Goal: Obtain resource: Download file/media

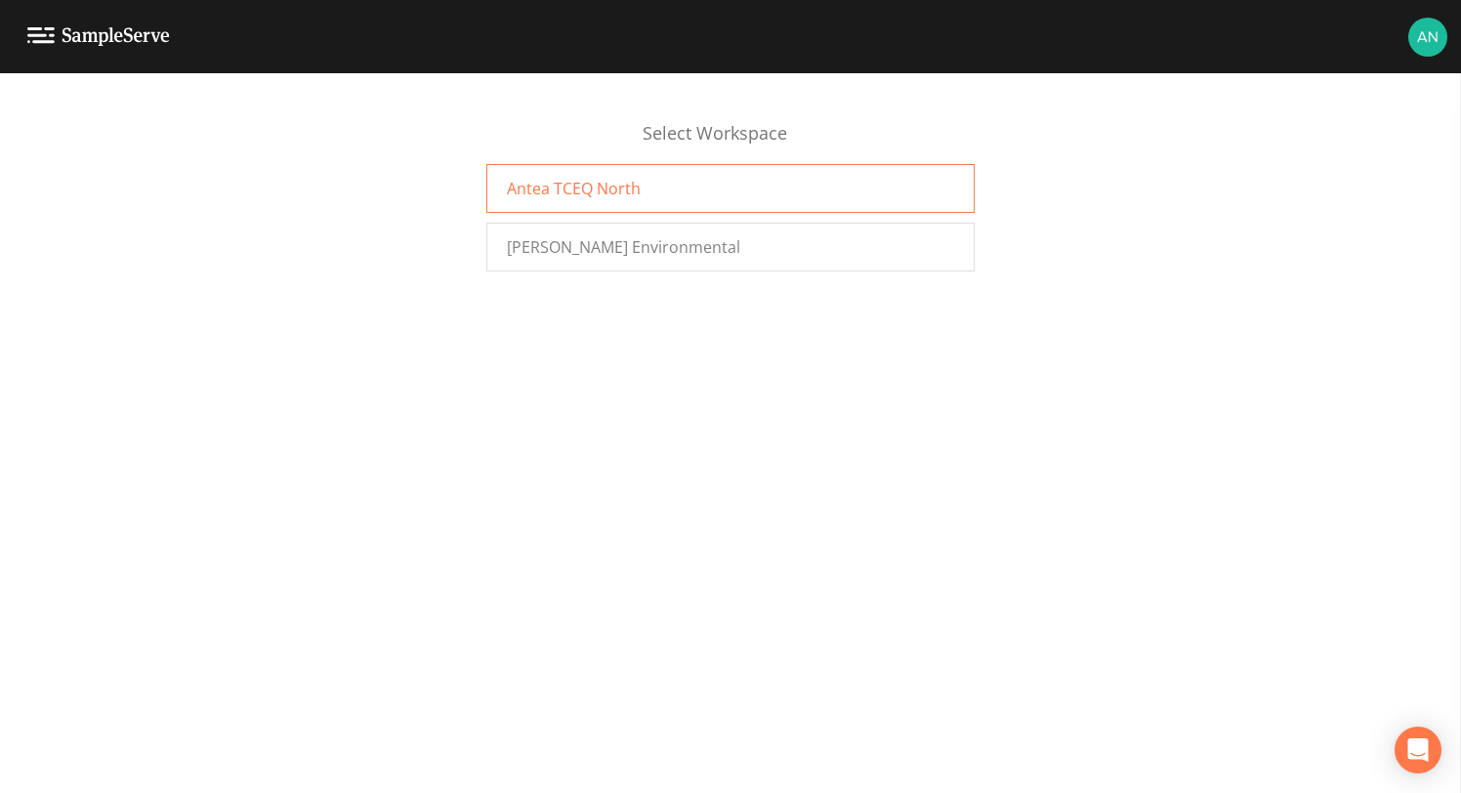
click at [735, 192] on div "Antea TCEQ North" at bounding box center [730, 188] width 488 height 49
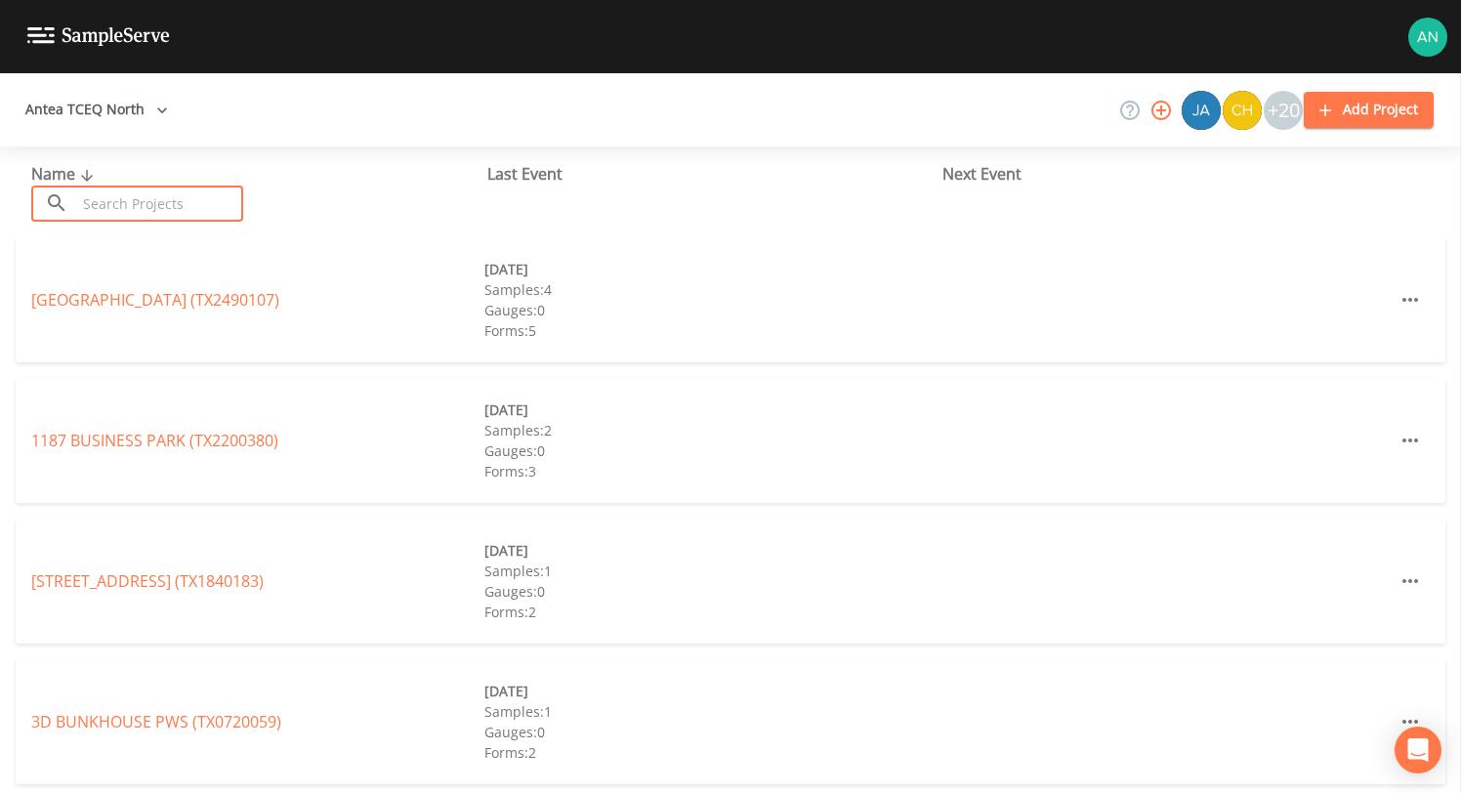
click at [122, 200] on input "text" at bounding box center [159, 204] width 167 height 36
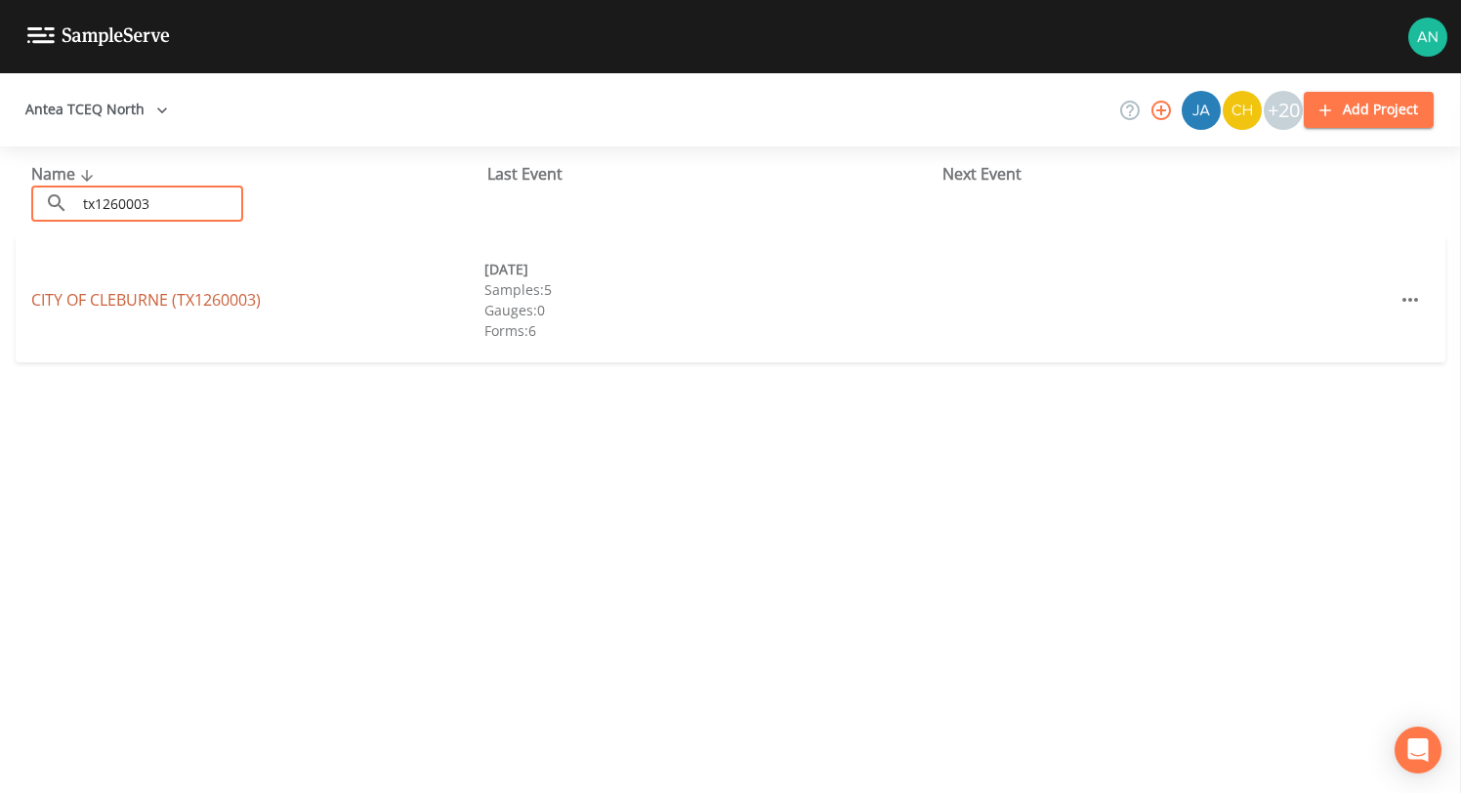
type input "tx1260003"
click at [107, 304] on link "CITY OF CLEBURNE (TX1260003)" at bounding box center [146, 299] width 230 height 21
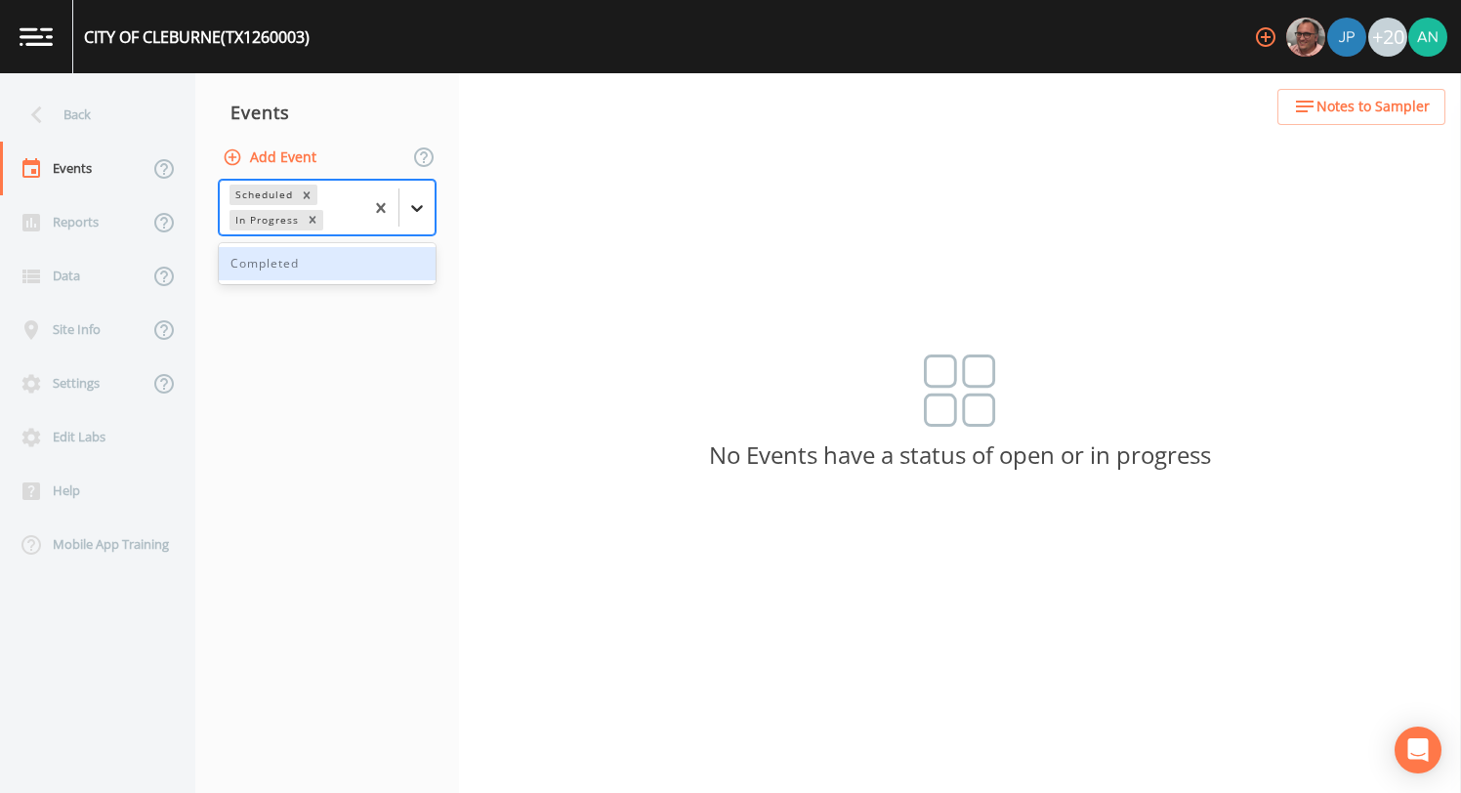
click at [421, 206] on icon at bounding box center [417, 208] width 12 height 7
click at [320, 269] on div "Completed" at bounding box center [327, 263] width 217 height 33
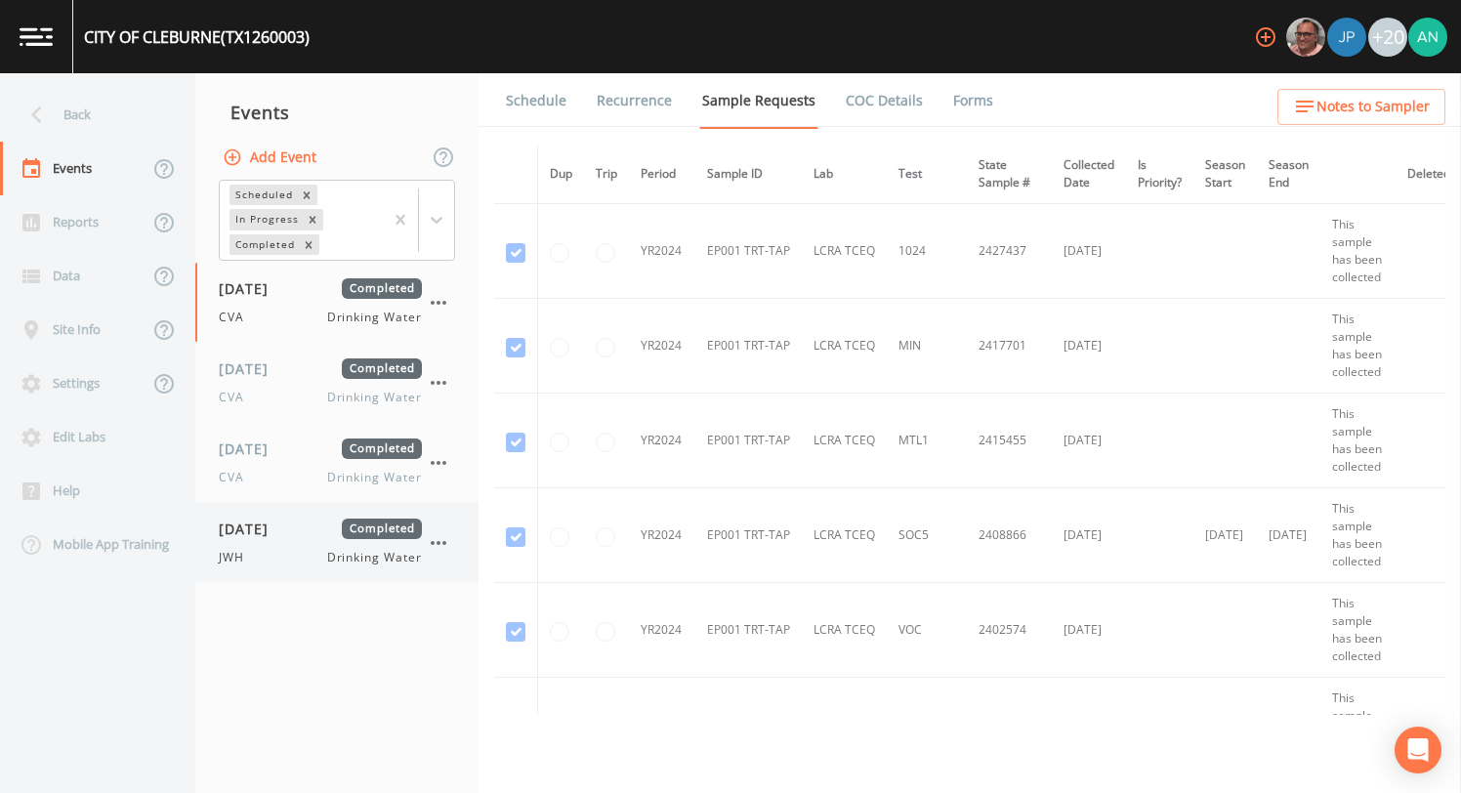
click at [240, 567] on div "08/21/2025 Completed JWH Drinking Water" at bounding box center [336, 542] width 283 height 79
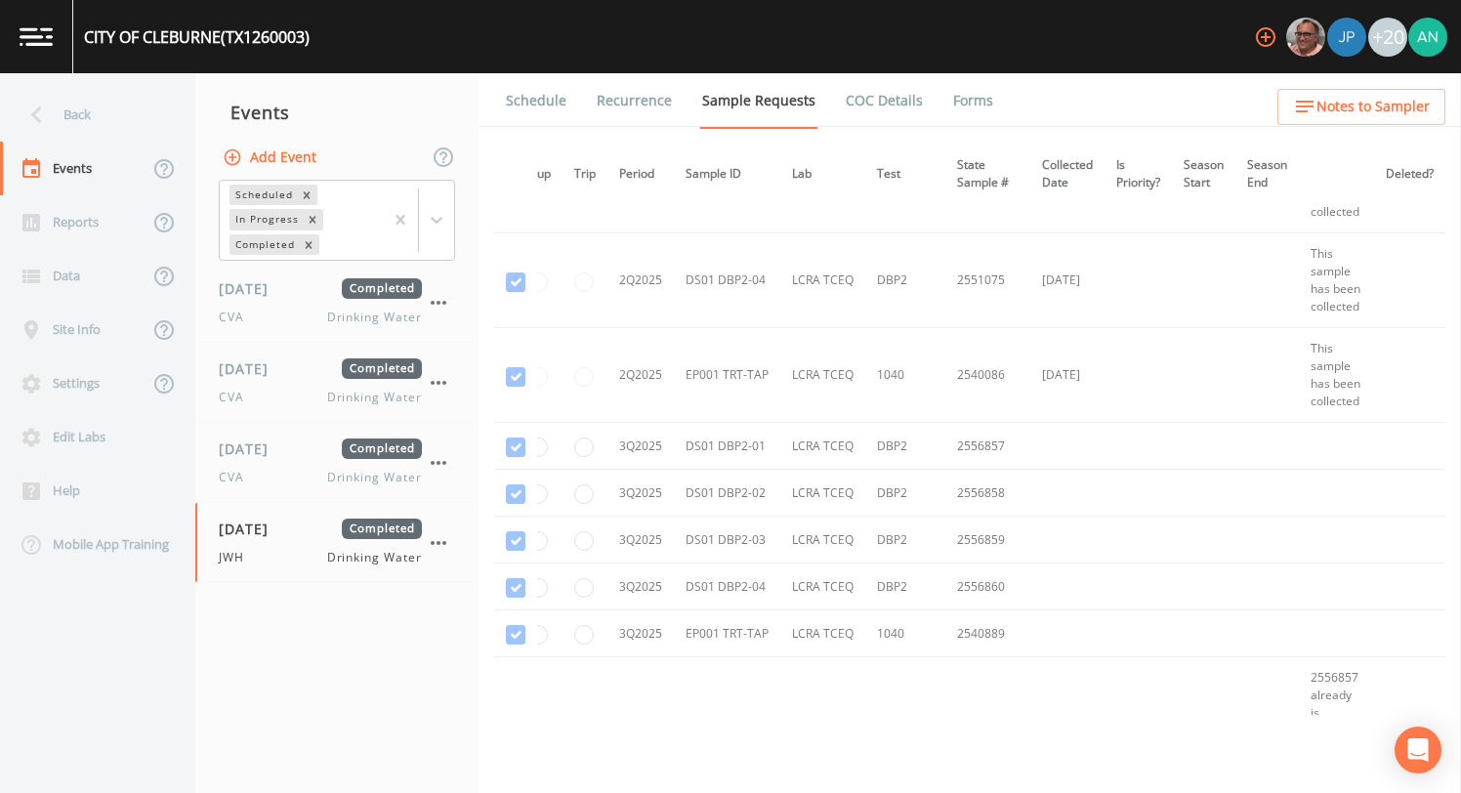
scroll to position [4012, 63]
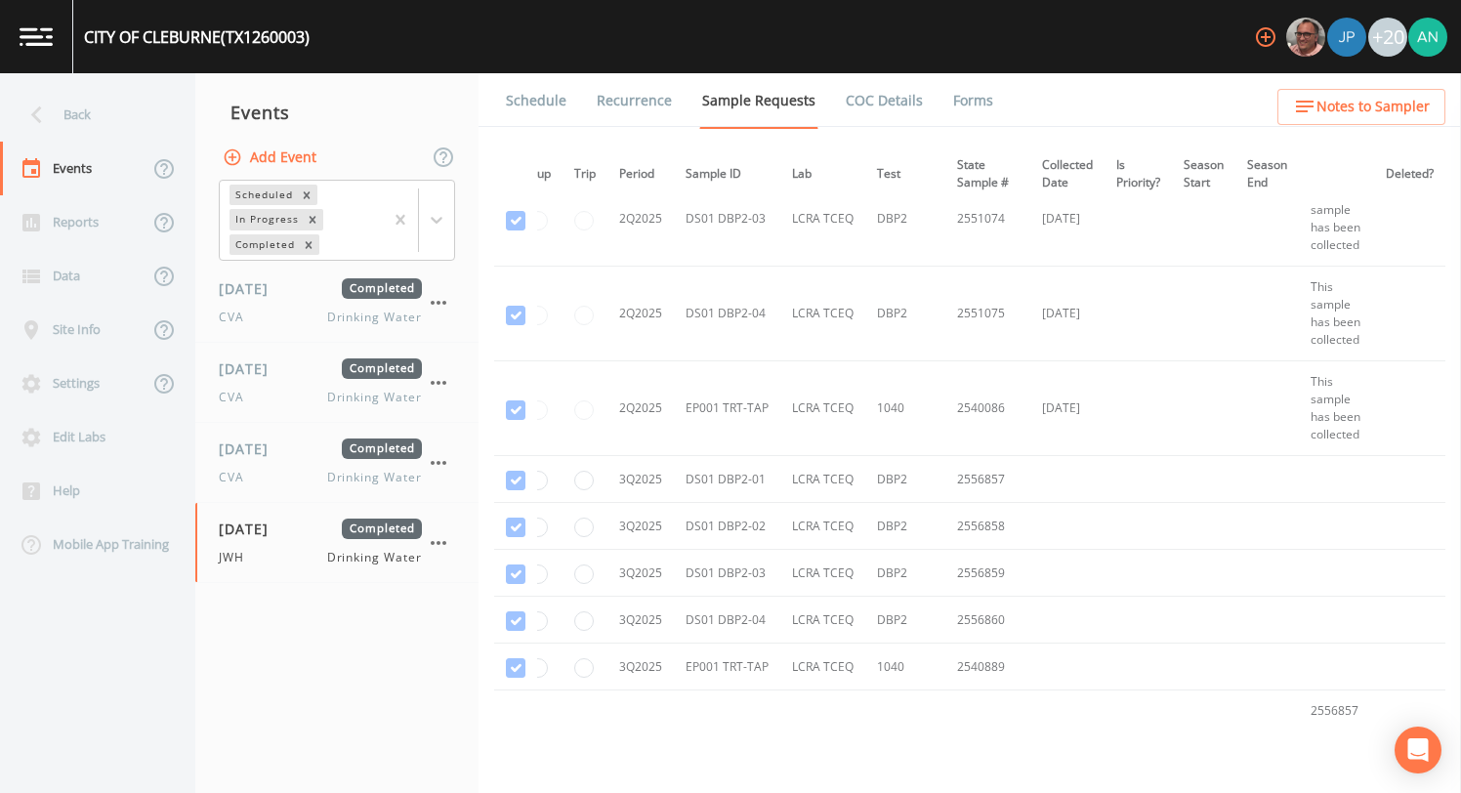
click at [870, 100] on link "COC Details" at bounding box center [884, 100] width 83 height 55
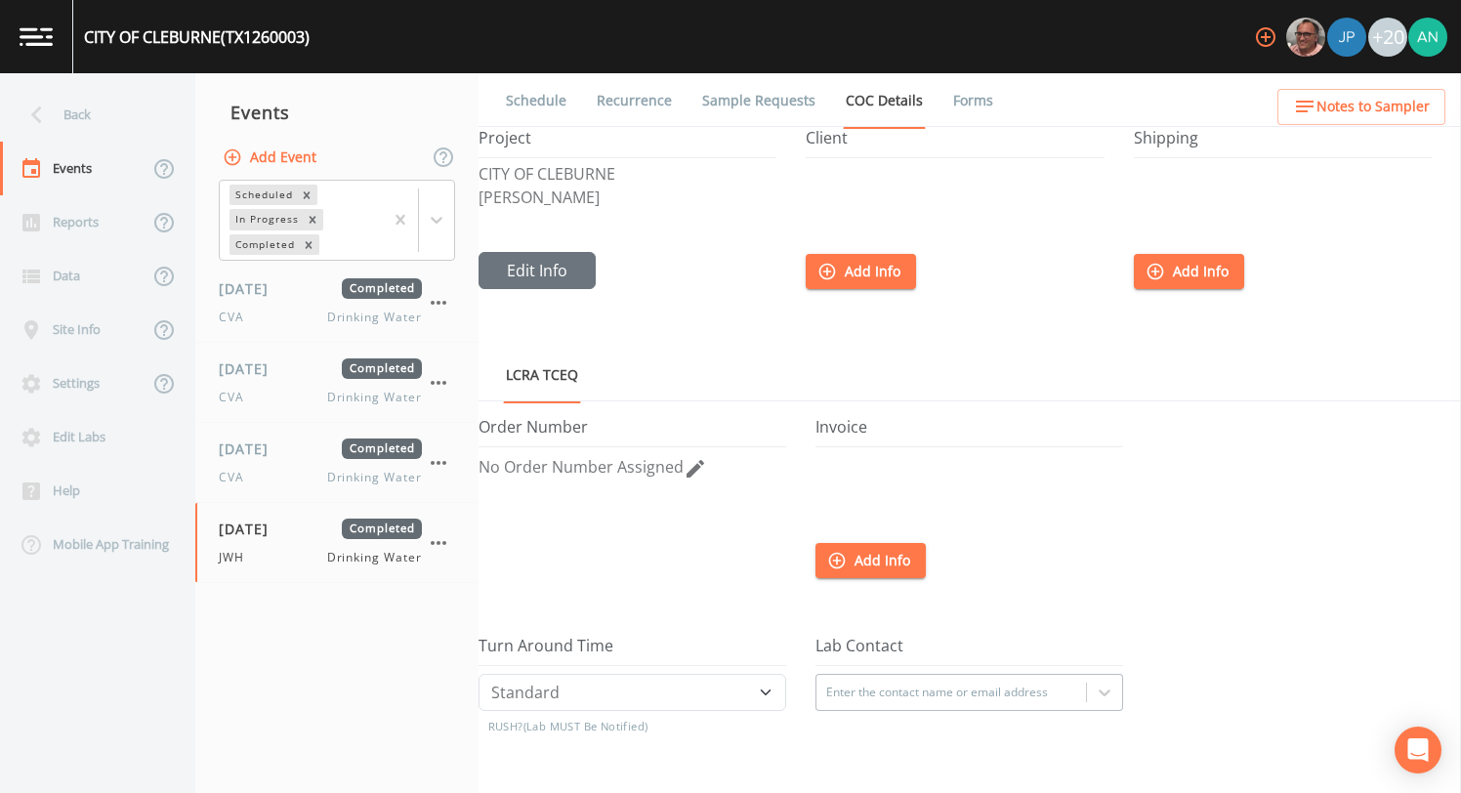
click at [950, 96] on link "Forms" at bounding box center [973, 100] width 46 height 55
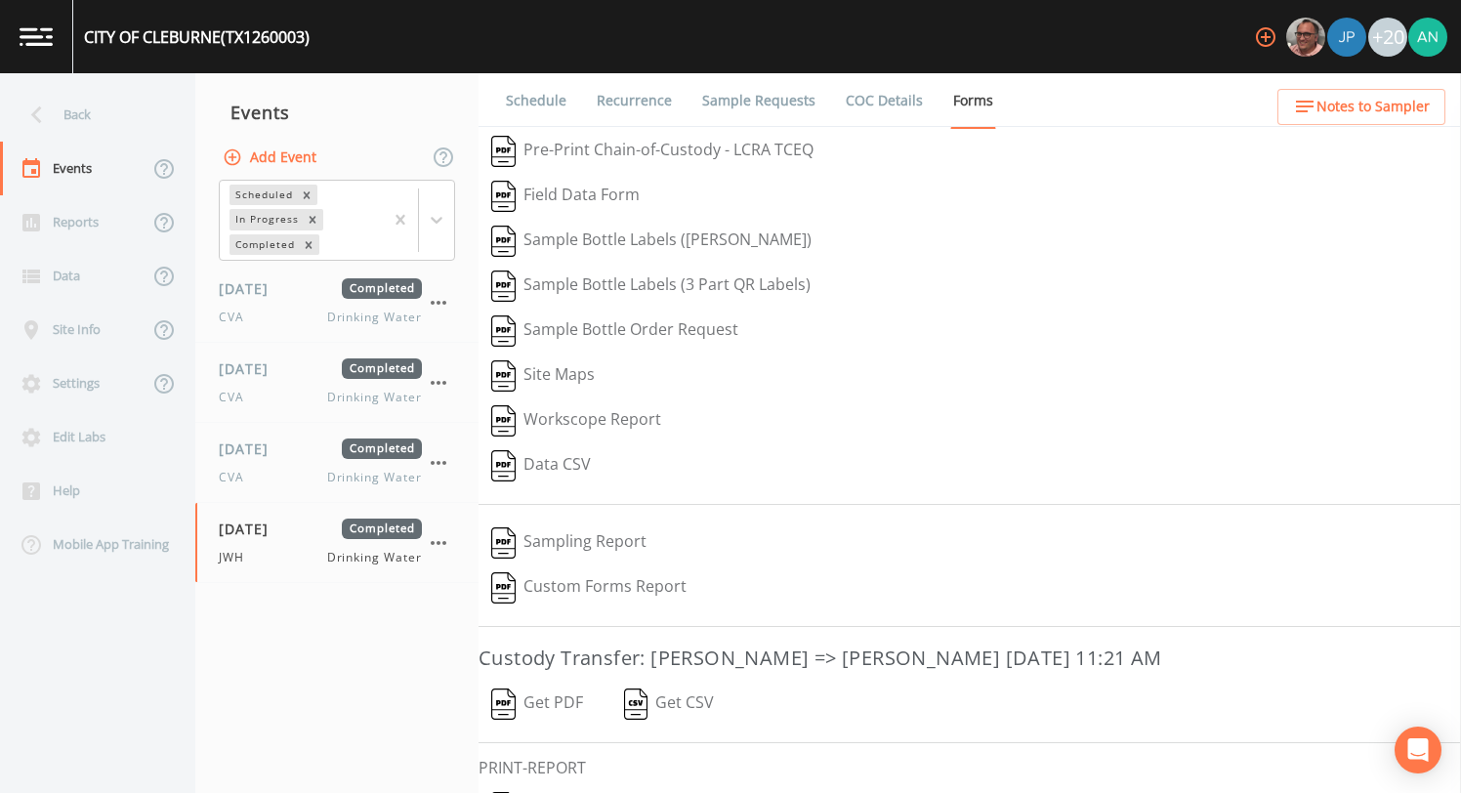
scroll to position [104, 0]
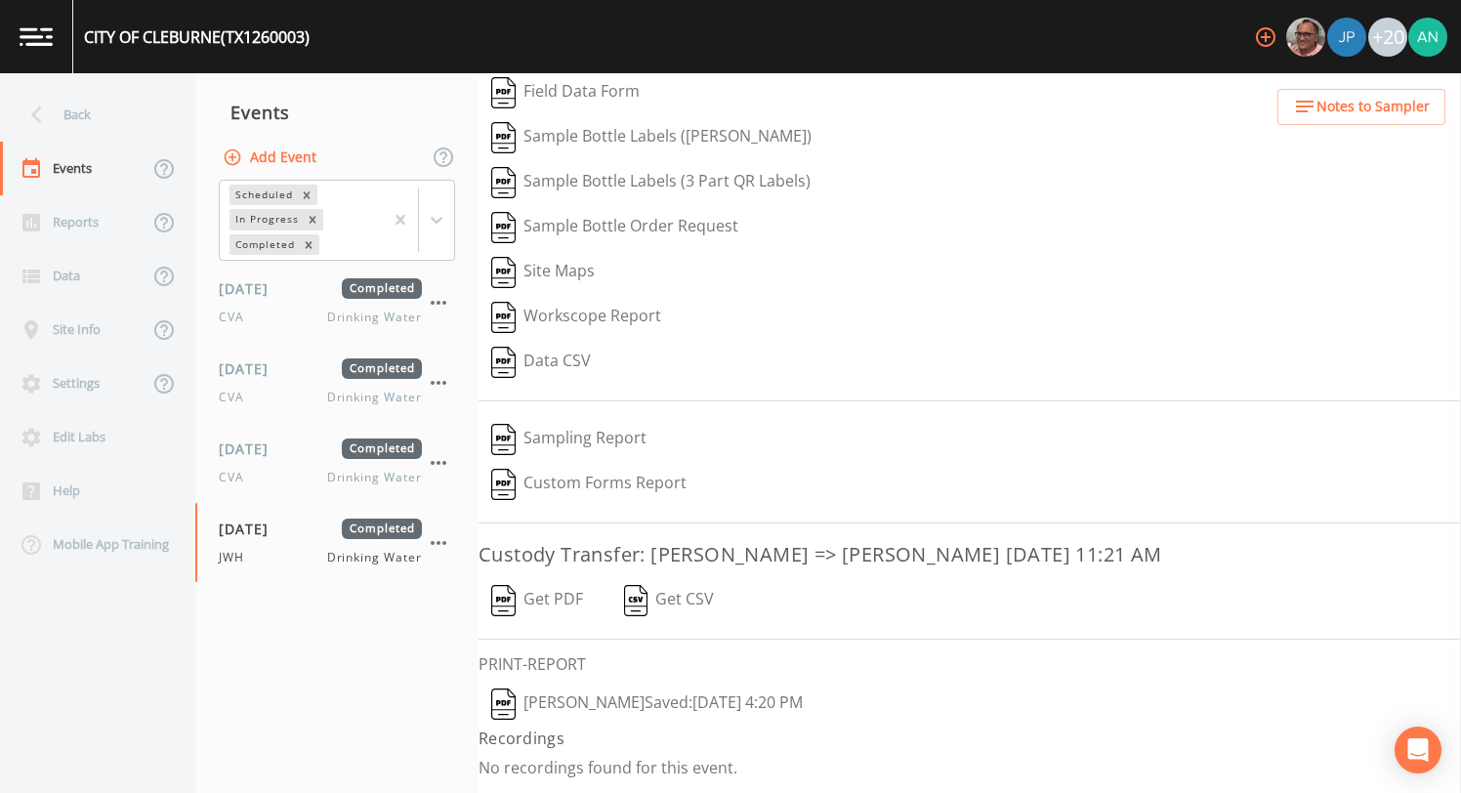
click at [535, 601] on button "Get PDF" at bounding box center [537, 600] width 117 height 45
drag, startPoint x: 86, startPoint y: 43, endPoint x: 329, endPoint y: 44, distance: 243.2
click at [329, 44] on div "CITY OF CLEBURNE (TX1260003) +20" at bounding box center [730, 36] width 1461 height 73
copy div "CITY OF CLEBURNE (TX1260003)"
